Goal: Information Seeking & Learning: Learn about a topic

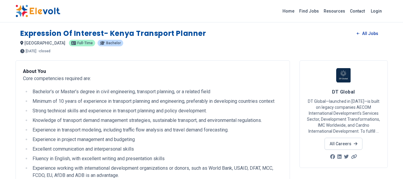
click at [362, 31] on link "All Jobs" at bounding box center [367, 33] width 31 height 9
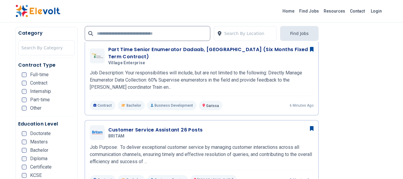
scroll to position [209, 0]
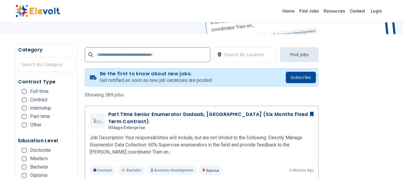
scroll to position [89, 0]
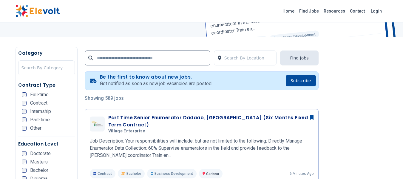
drag, startPoint x: 154, startPoint y: 49, endPoint x: 154, endPoint y: 54, distance: 4.8
click at [154, 54] on div "Search By Location Find Jobs" at bounding box center [202, 57] width 234 height 20
click at [118, 51] on input "text" at bounding box center [147, 57] width 125 height 15
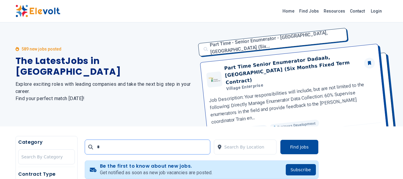
scroll to position [0, 0]
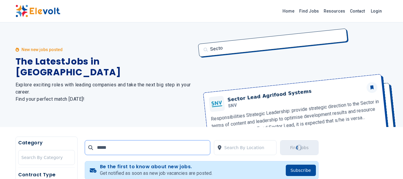
type input "*****"
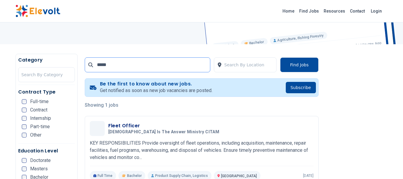
scroll to position [149, 0]
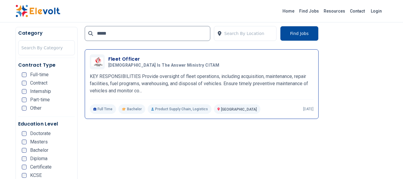
click at [128, 80] on p "KEY RESPONSIBILITIES Provide oversight of fleet operations, including acquisiti…" at bounding box center [202, 83] width 224 height 21
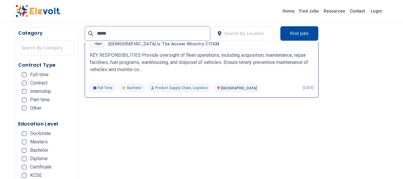
scroll to position [179, 0]
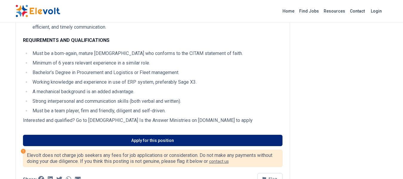
click at [165, 145] on link "Apply for this position" at bounding box center [152, 139] width 259 height 11
